Goal: Task Accomplishment & Management: Complete application form

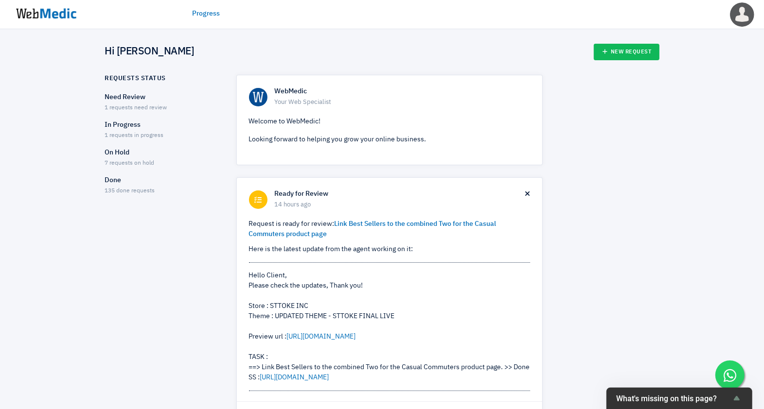
drag, startPoint x: 570, startPoint y: 0, endPoint x: 470, endPoint y: 54, distance: 114.4
click at [470, 54] on div "Hi [PERSON_NAME] New Request" at bounding box center [382, 52] width 554 height 17
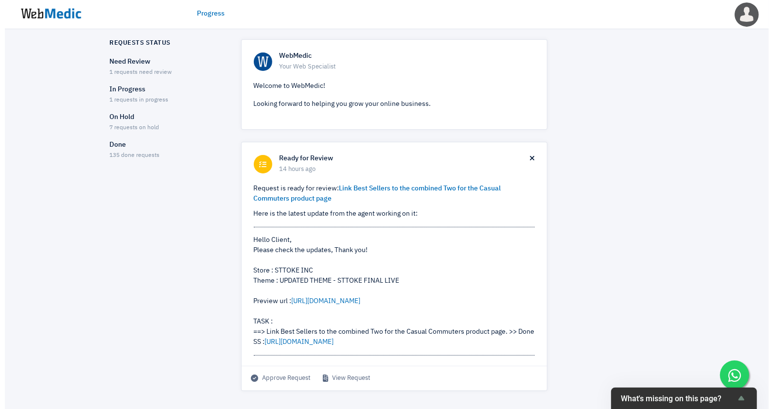
scroll to position [52, 0]
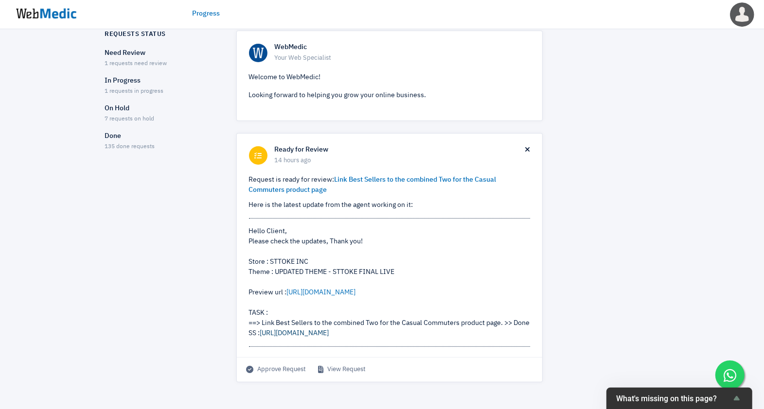
click at [298, 327] on link "[URL][DOMAIN_NAME]" at bounding box center [294, 333] width 69 height 7
click at [266, 327] on span "Approve Request" at bounding box center [276, 370] width 60 height 10
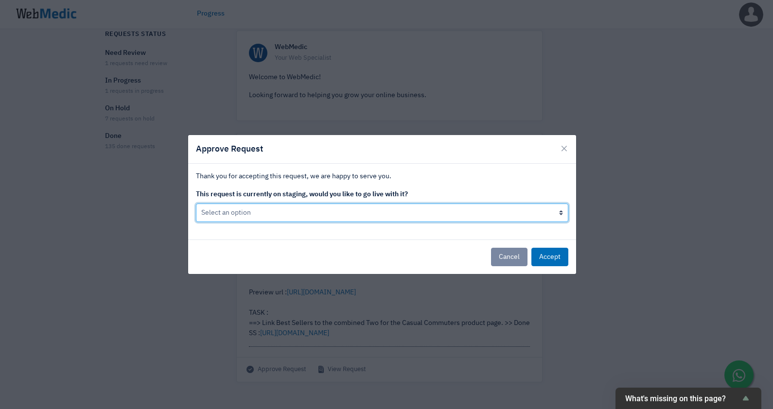
click at [363, 219] on select "Select an option Yes go live Accept request but don't go live yet" at bounding box center [382, 213] width 372 height 18
select select "1"
click at [196, 204] on select "Select an option Yes go live Accept request but don't go live yet" at bounding box center [382, 213] width 372 height 18
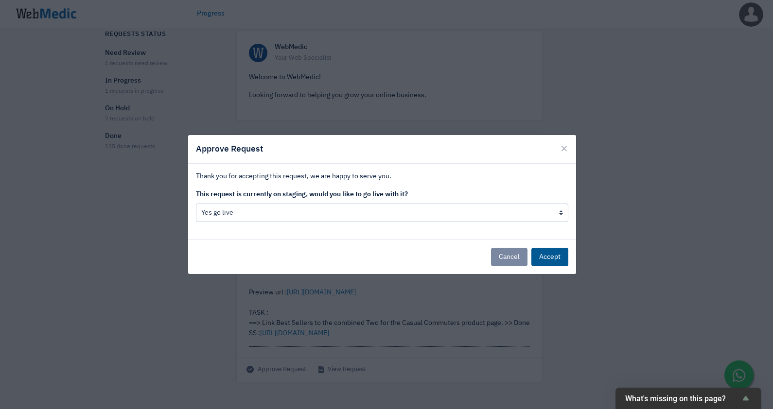
click at [551, 258] on button "Accept" at bounding box center [549, 257] width 37 height 18
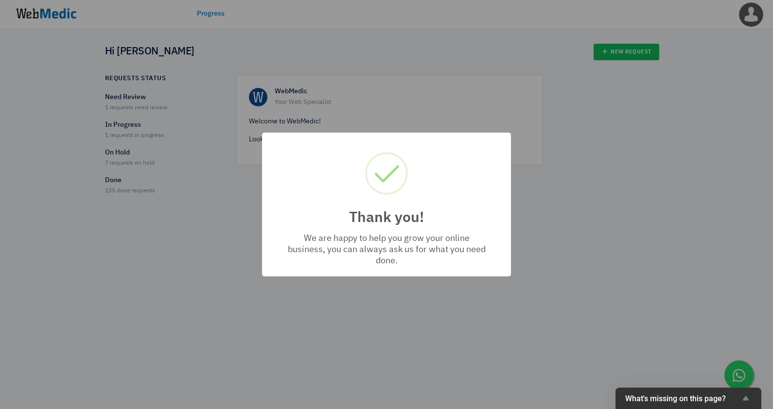
scroll to position [0, 0]
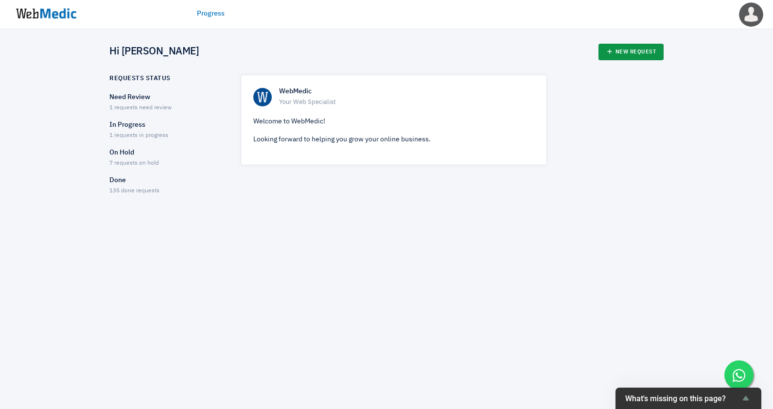
click at [611, 48] on link "New Request" at bounding box center [631, 52] width 66 height 17
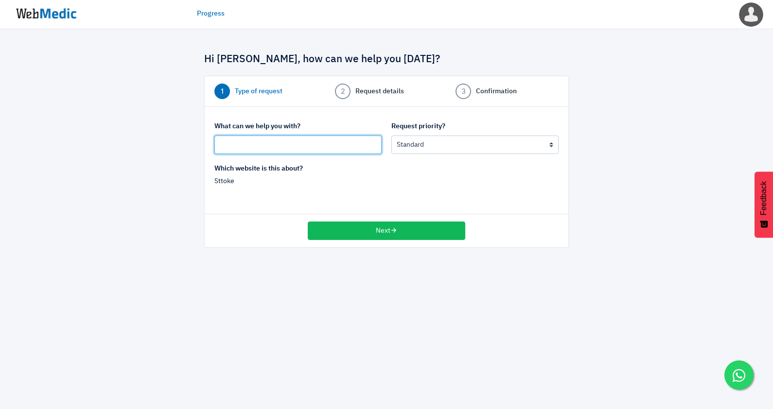
click at [290, 143] on input "text" at bounding box center [297, 145] width 167 height 18
drag, startPoint x: 271, startPoint y: 140, endPoint x: 307, endPoint y: 140, distance: 36.5
click at [307, 140] on input "Add a "low stock tag" with qty left for low-stock products" at bounding box center [297, 145] width 167 height 18
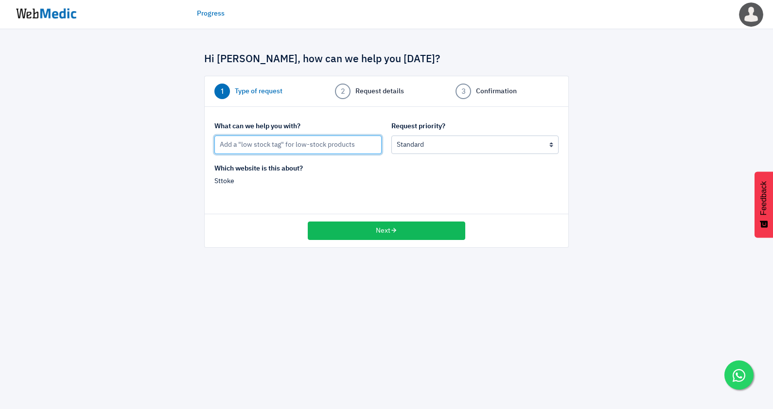
type input "Add a "low stock tag" for low-stock products"
click at [389, 170] on div "Which website is this about? Sttoke" at bounding box center [387, 184] width 354 height 40
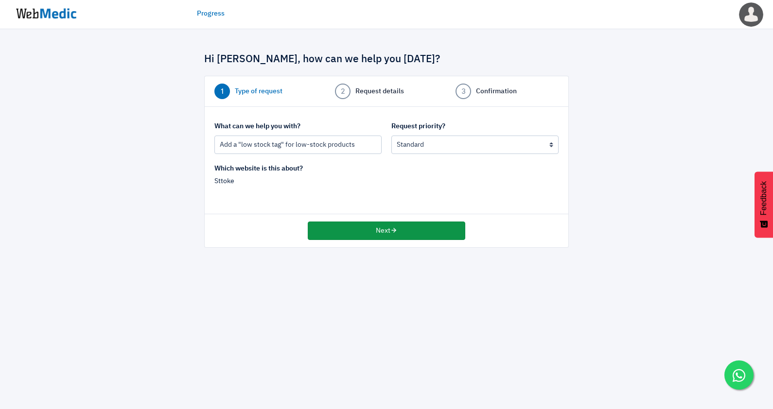
click at [362, 228] on button "Next" at bounding box center [387, 231] width 158 height 18
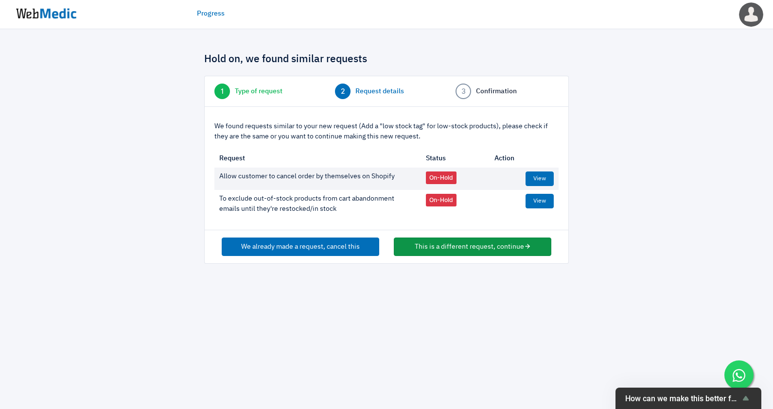
click at [462, 240] on button "This is a different request, continue" at bounding box center [473, 247] width 158 height 18
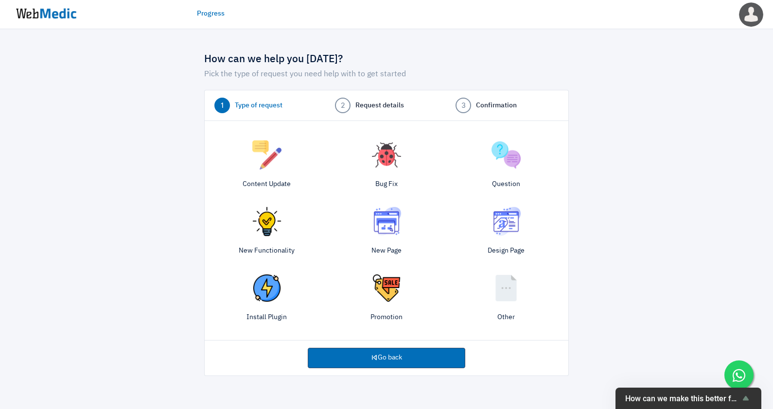
click at [515, 299] on img at bounding box center [506, 288] width 29 height 29
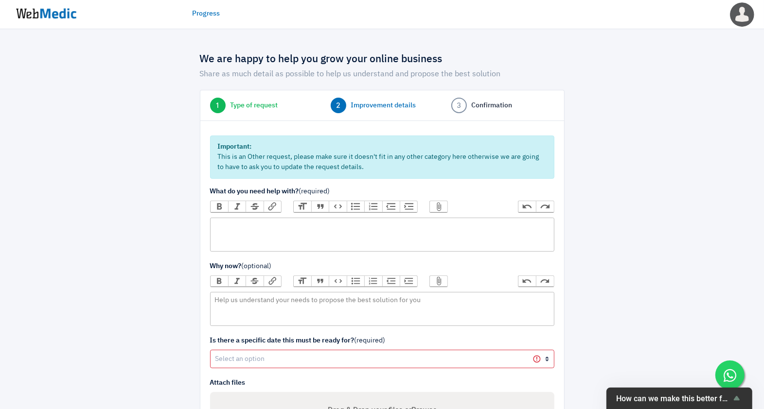
click at [277, 230] on trix-editor at bounding box center [382, 235] width 344 height 34
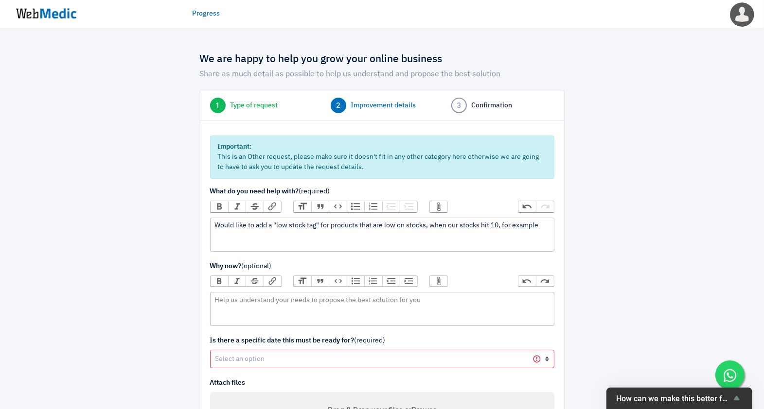
click at [430, 222] on div "Would like to add a "low stock tag" for products that are low on stocks, when o…" at bounding box center [381, 226] width 335 height 10
click at [502, 223] on div "Would like to add a "low stock tag" for products that are low on stocks. For ex…" at bounding box center [381, 231] width 335 height 20
click at [237, 236] on div "Would like to add a "low stock tag" for products that are low on stocks. For ex…" at bounding box center [381, 231] width 335 height 20
drag, startPoint x: 273, startPoint y: 236, endPoint x: 351, endPoint y: 234, distance: 78.3
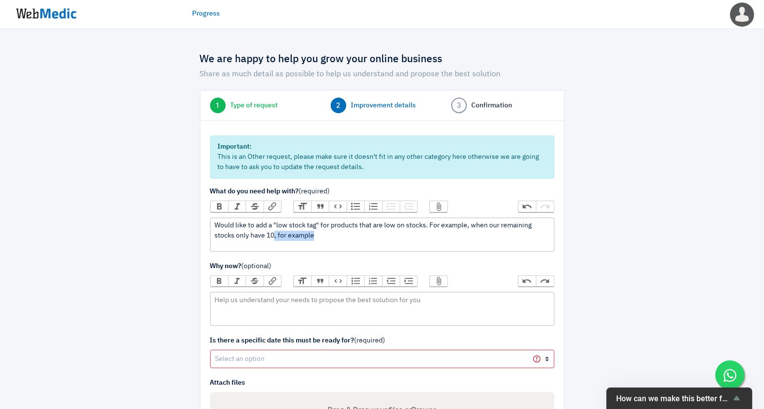
click at [351, 234] on div "Would like to add a "low stock tag" for products that are low on stocks. For ex…" at bounding box center [381, 231] width 335 height 20
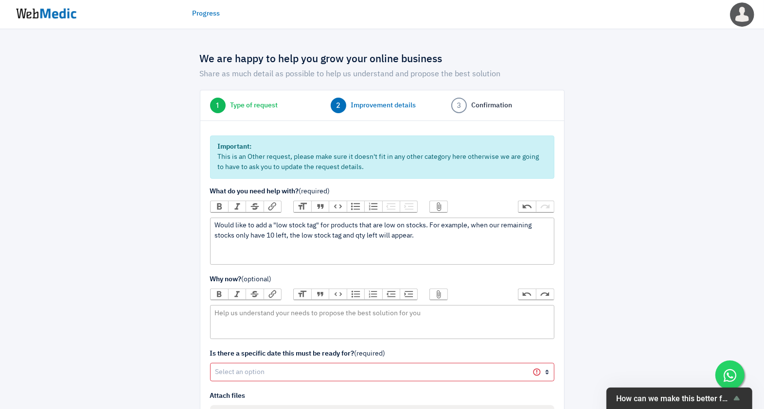
paste trix-editor
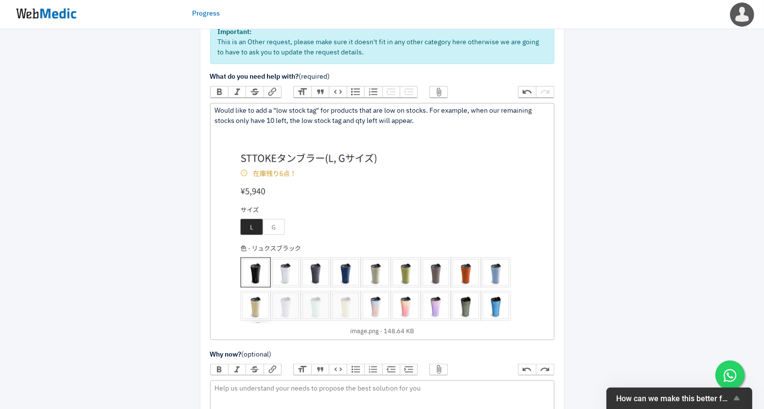
scroll to position [122, 0]
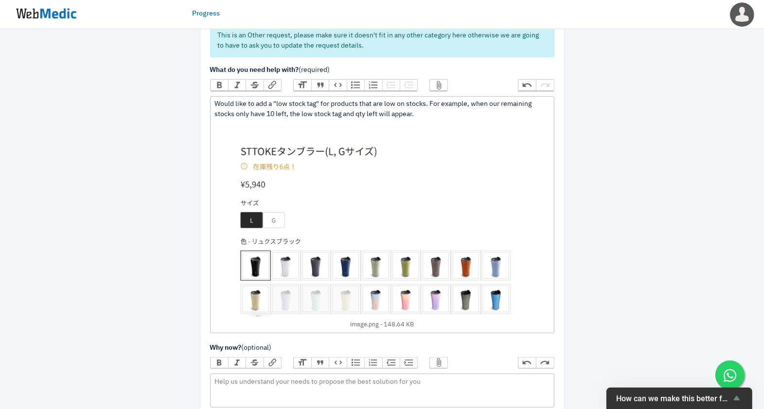
type trix-editor "<div>Would like to add a "low stock tag" for products that are low on stocks. F…"
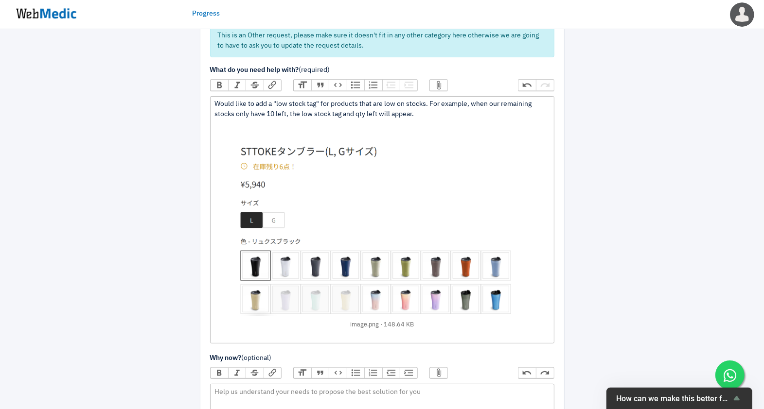
click at [276, 126] on div "Would like to add a "low stock tag" for products that are low on stocks. For ex…" at bounding box center [381, 219] width 335 height 241
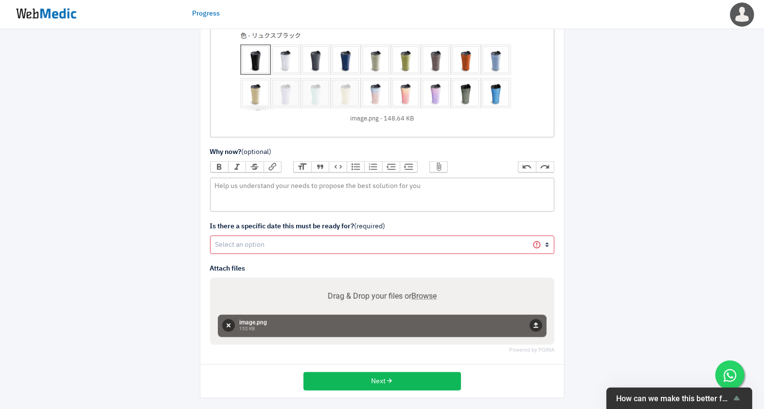
scroll to position [329, 0]
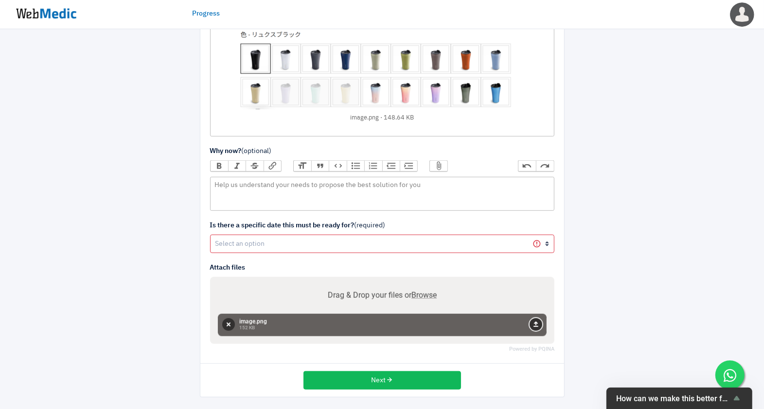
click at [537, 319] on button "Upload" at bounding box center [535, 324] width 13 height 13
click at [308, 242] on select "Yes No" at bounding box center [382, 244] width 344 height 18
select select "1"
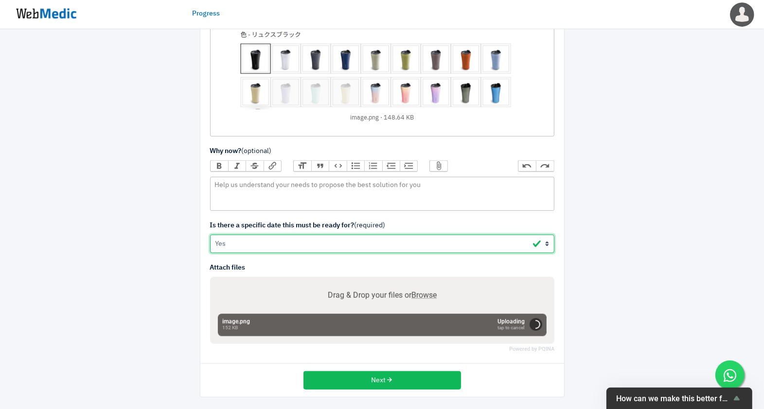
click at [210, 235] on select "Yes No" at bounding box center [382, 244] width 344 height 18
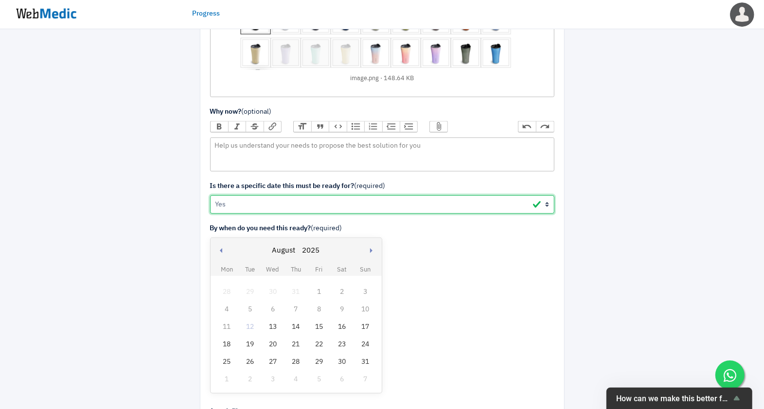
scroll to position [389, 0]
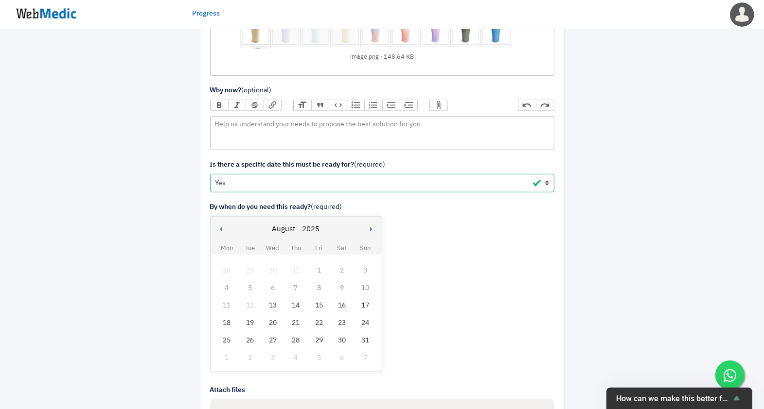
click at [227, 321] on div "18" at bounding box center [226, 323] width 13 height 13
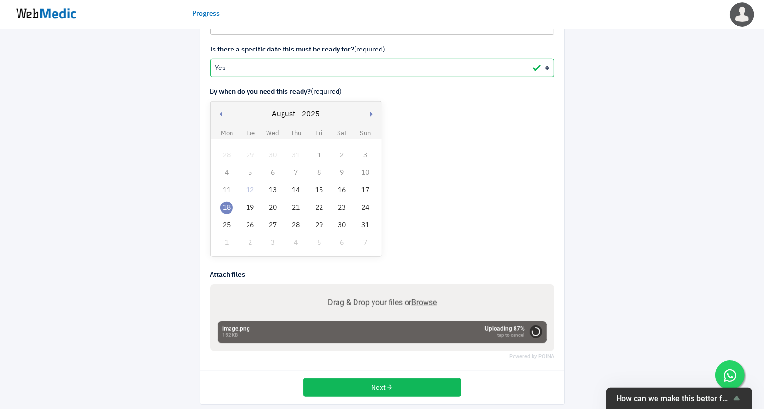
scroll to position [512, 0]
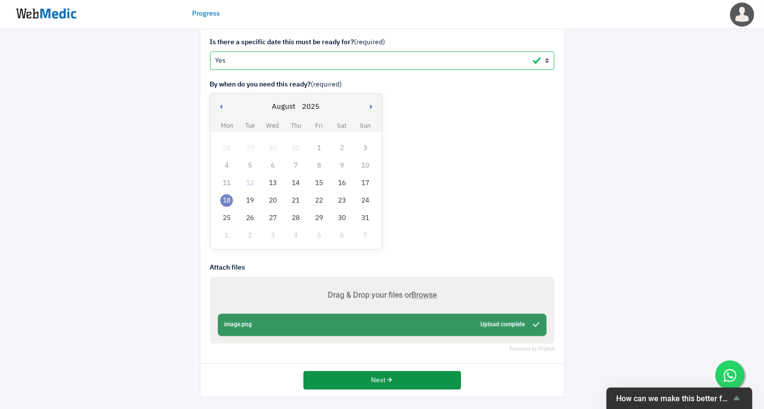
click at [381, 380] on button "Next" at bounding box center [382, 380] width 158 height 18
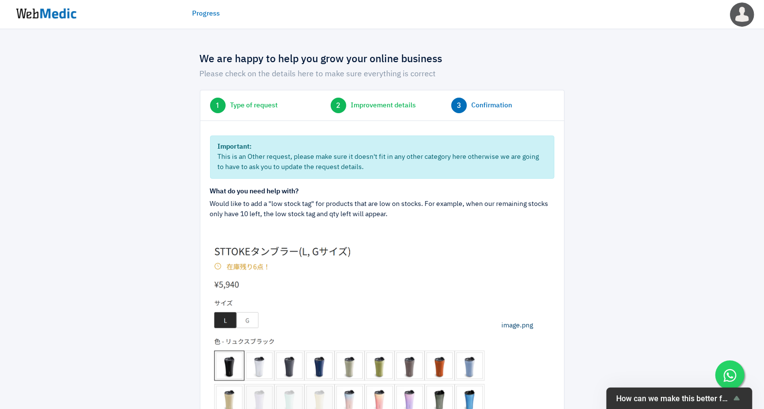
scroll to position [211, 0]
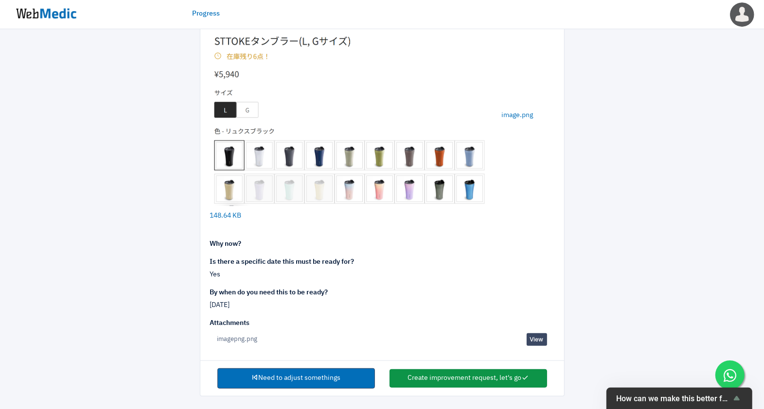
click at [451, 370] on button "Create improvement request, let's go" at bounding box center [468, 378] width 158 height 18
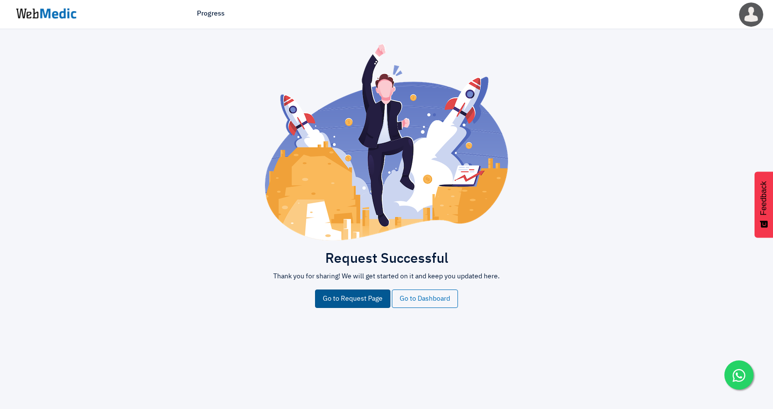
click at [344, 303] on link "Go to Request Page" at bounding box center [352, 299] width 75 height 18
